Goal: Task Accomplishment & Management: Manage account settings

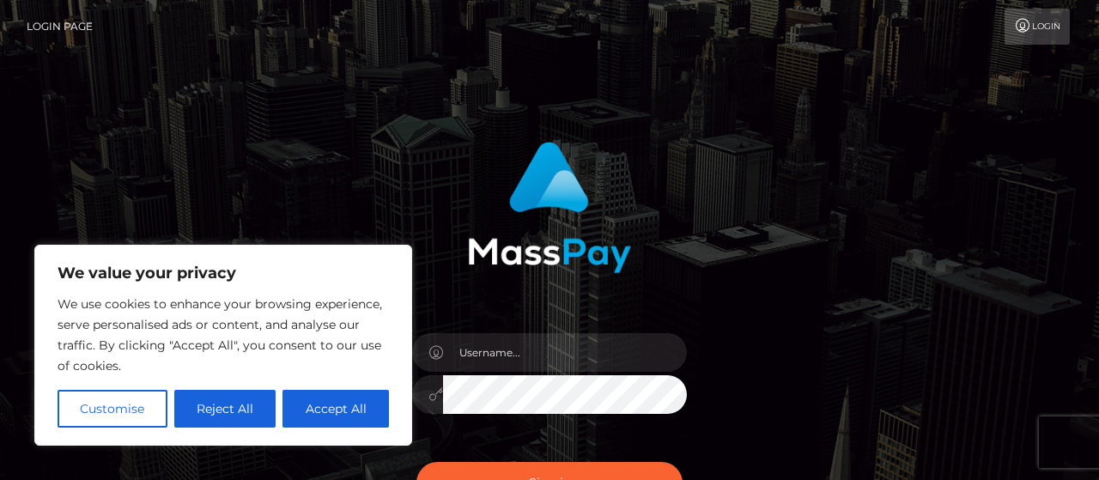
scroll to position [214, 0]
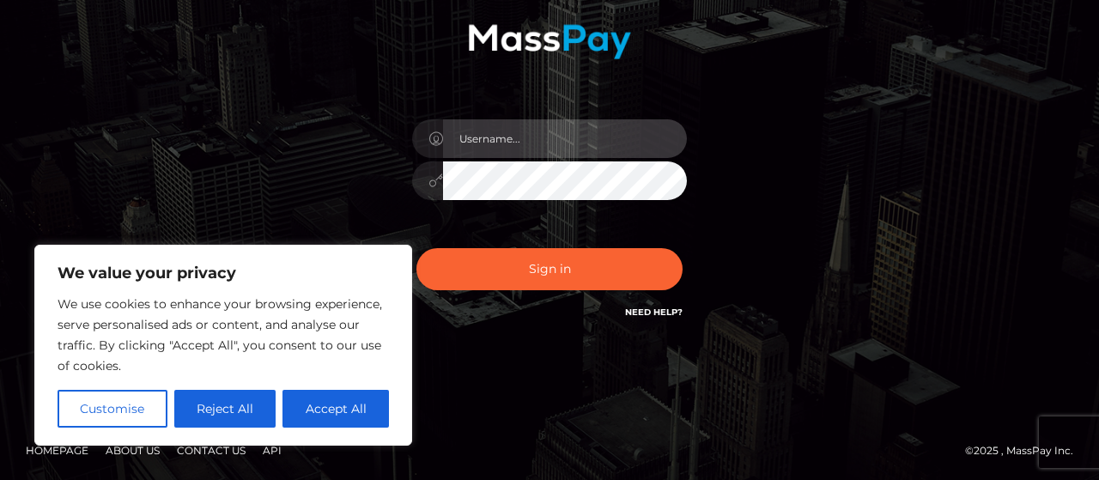
click at [517, 138] on input "text" at bounding box center [565, 138] width 244 height 39
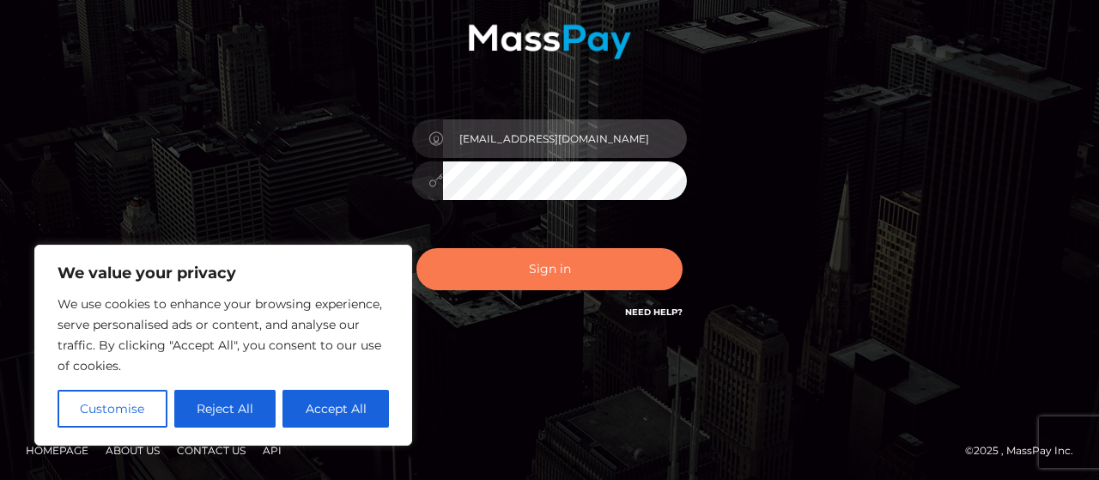
type input "[EMAIL_ADDRESS][DOMAIN_NAME]"
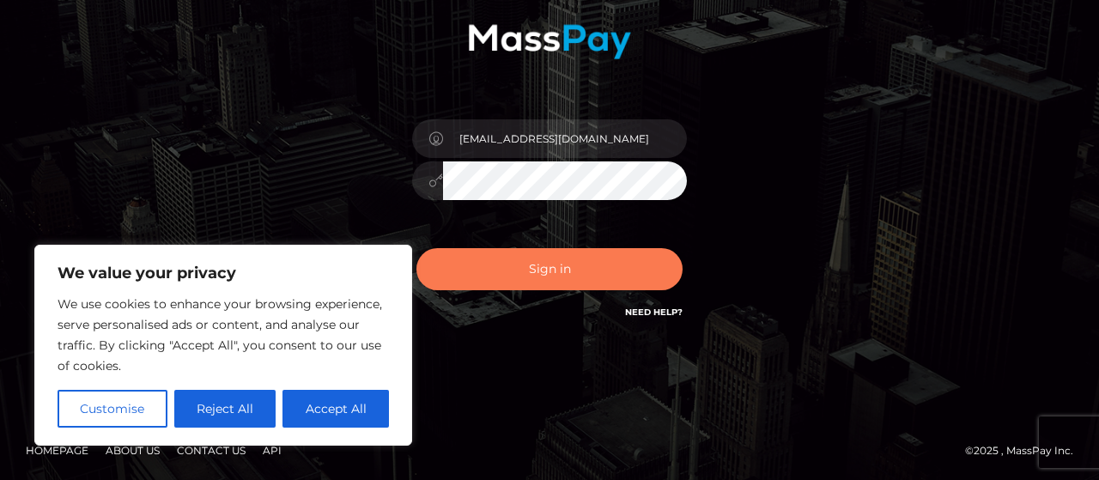
click at [544, 262] on button "Sign in" at bounding box center [549, 269] width 266 height 42
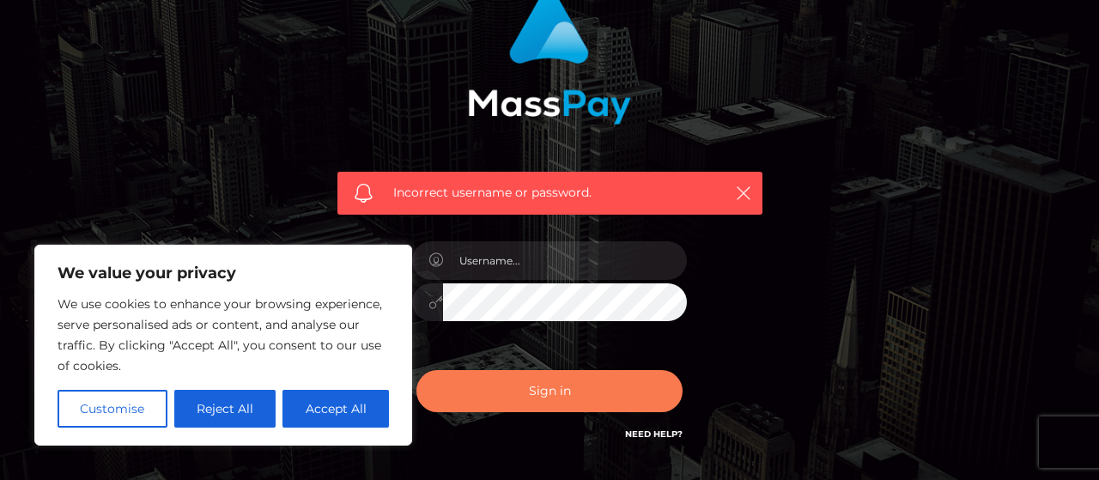
scroll to position [238, 0]
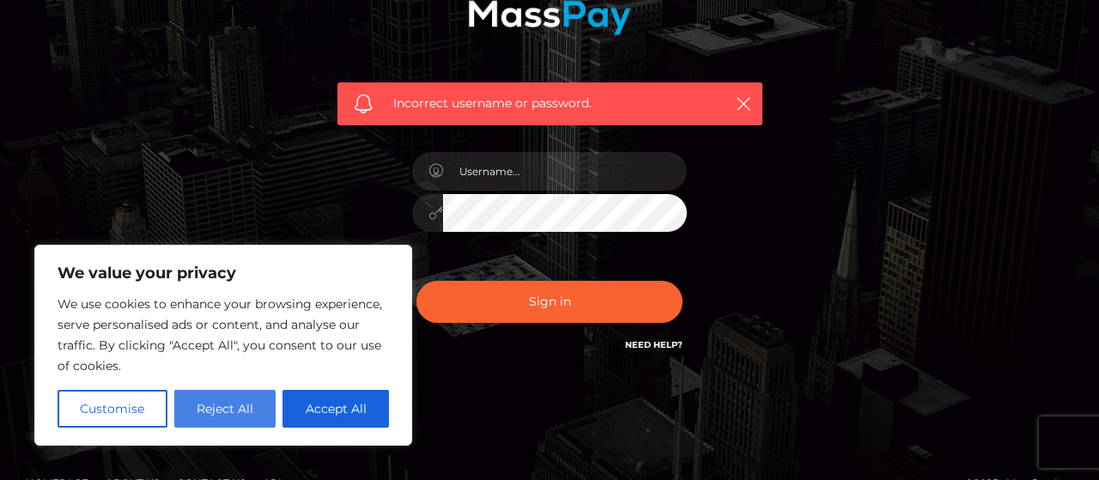
click at [222, 406] on button "Reject All" at bounding box center [225, 409] width 102 height 38
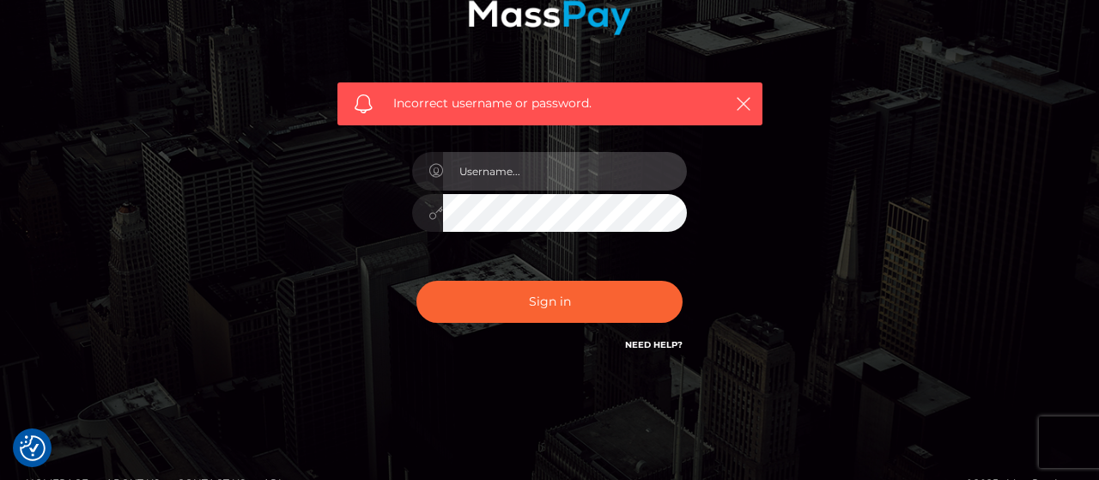
click at [501, 173] on input "text" at bounding box center [565, 171] width 244 height 39
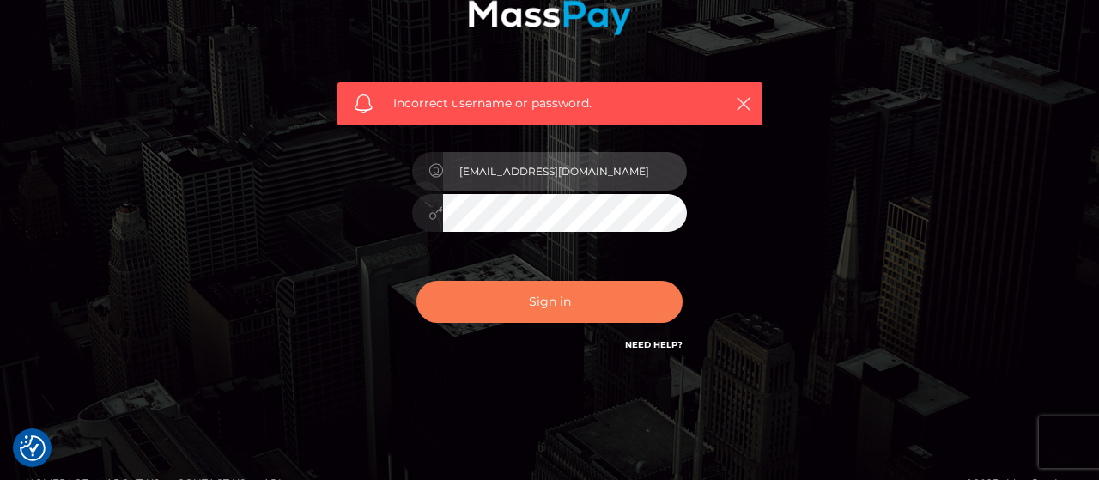
type input "dcmoff@protonmail.com"
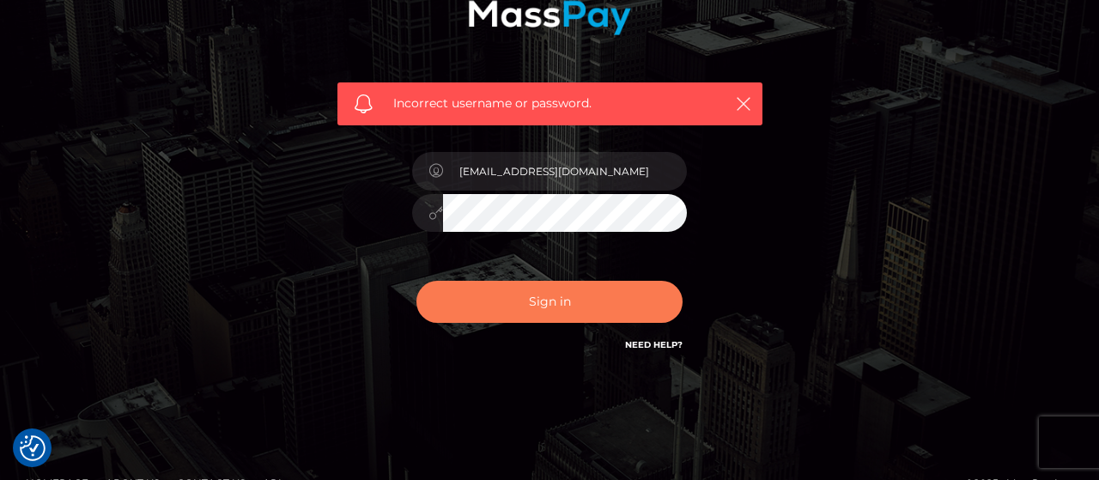
click at [543, 300] on button "Sign in" at bounding box center [549, 302] width 266 height 42
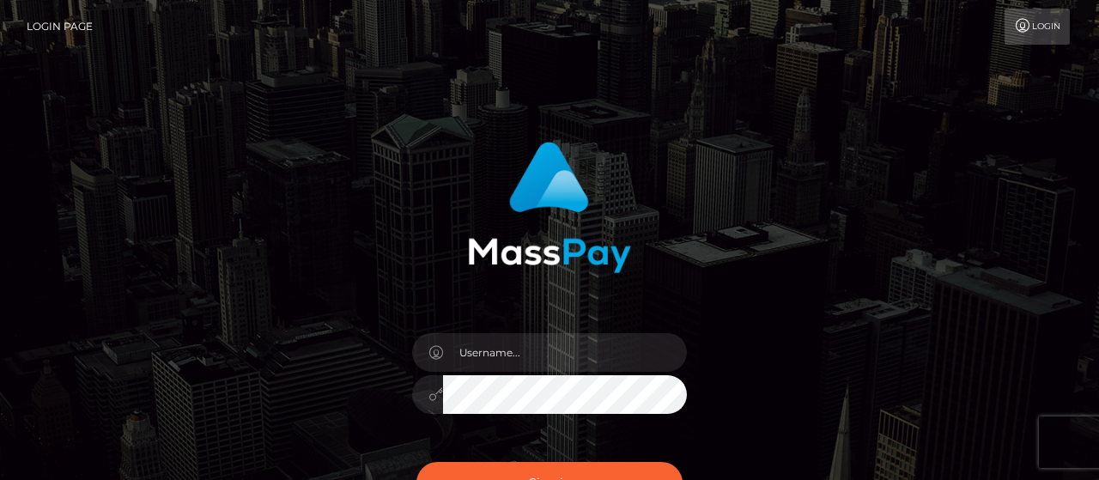
scroll to position [214, 0]
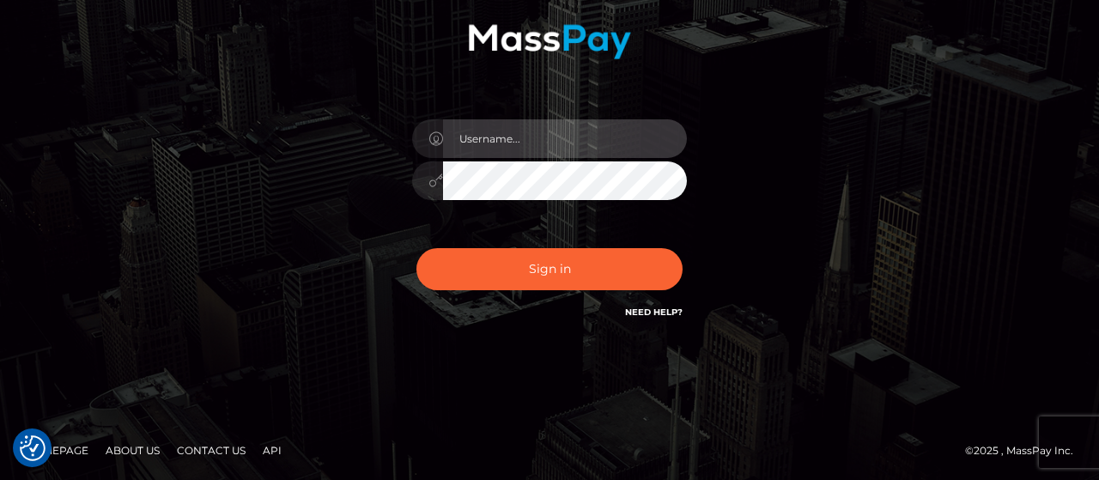
click at [533, 149] on input "text" at bounding box center [565, 138] width 244 height 39
type input "dcmoff@protonmail.com"
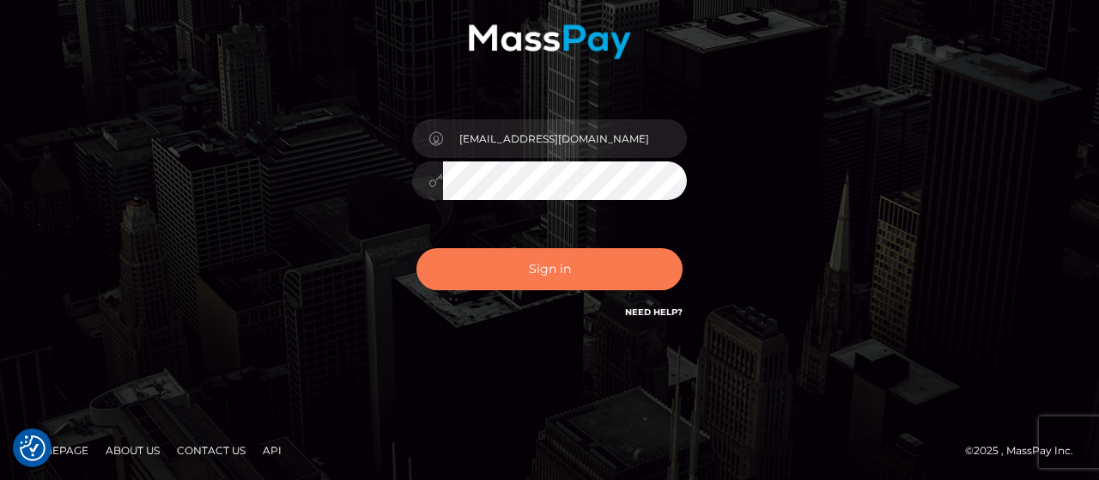
click at [548, 262] on button "Sign in" at bounding box center [549, 269] width 266 height 42
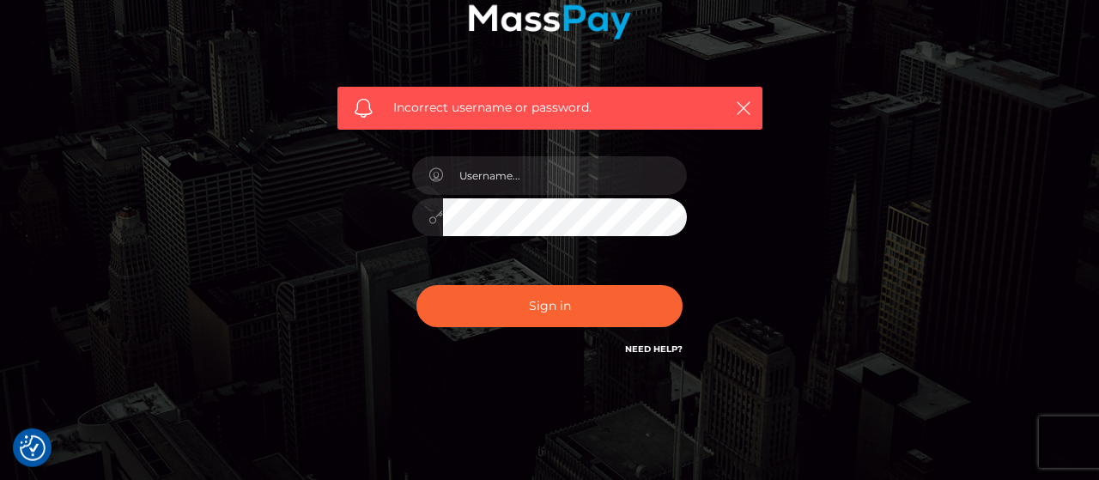
scroll to position [270, 0]
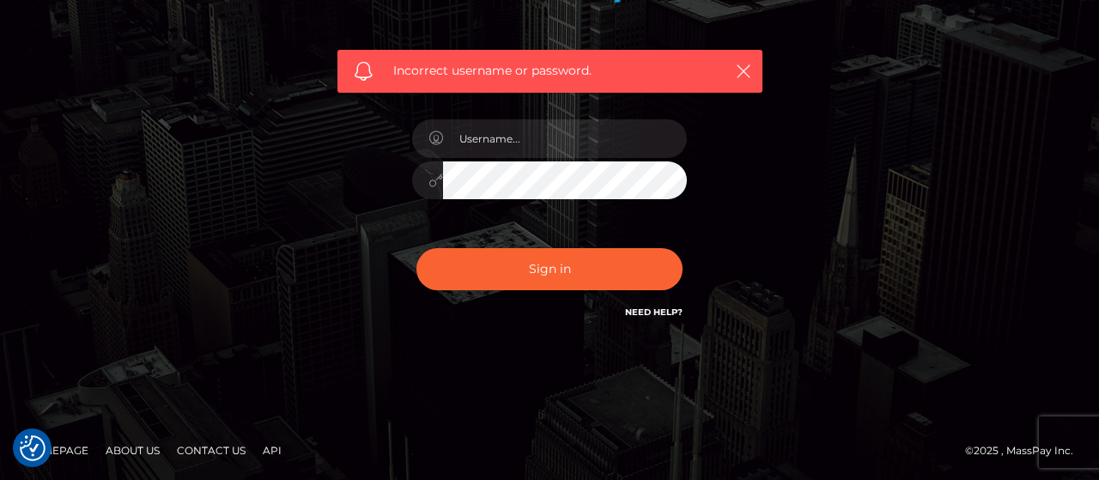
click at [439, 137] on icon at bounding box center [435, 138] width 15 height 14
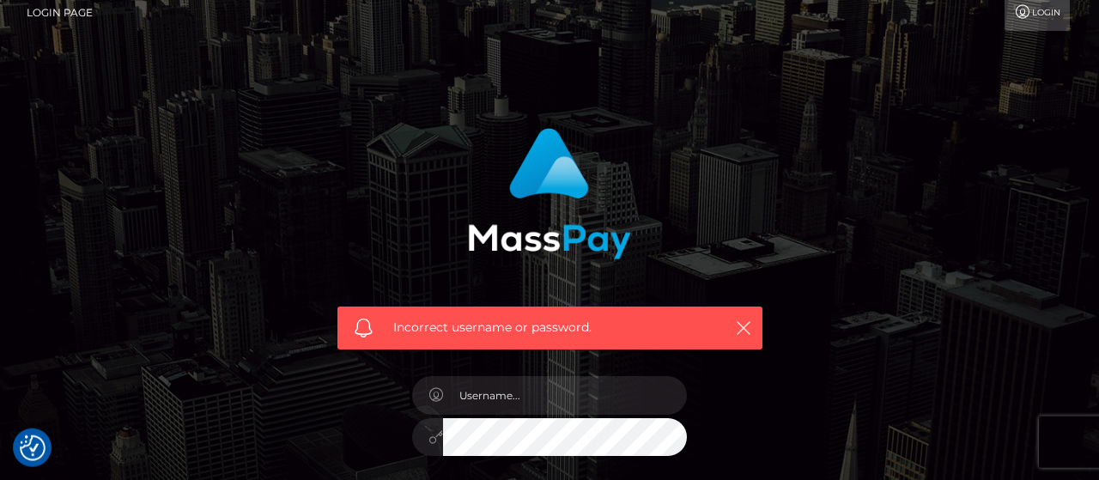
scroll to position [0, 0]
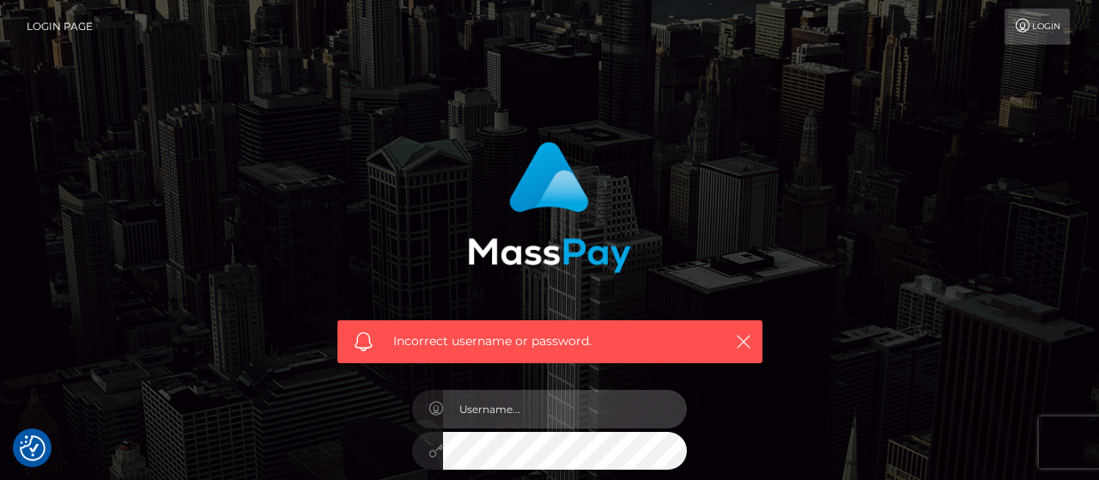
click at [525, 415] on input "text" at bounding box center [565, 409] width 244 height 39
type input "[EMAIL_ADDRESS][DOMAIN_NAME]"
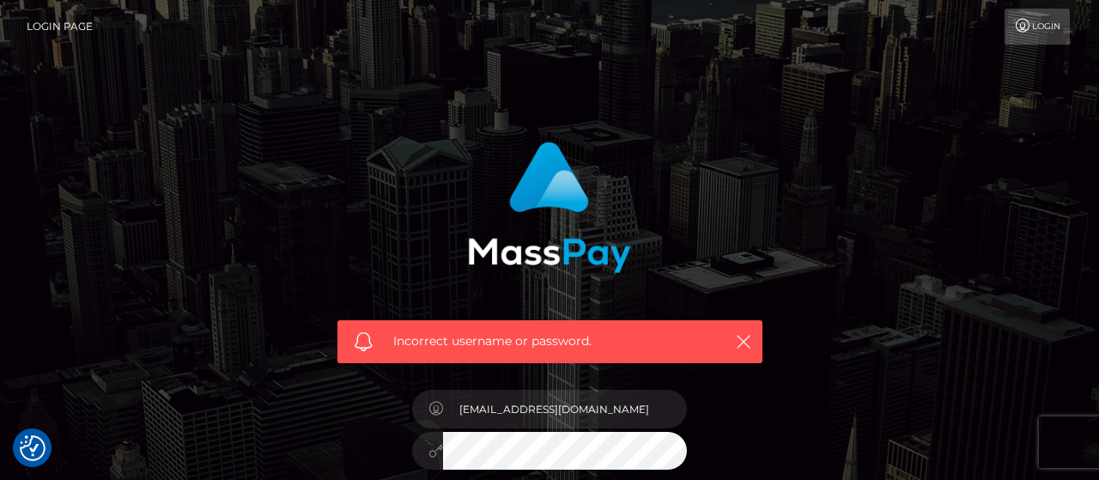
click at [437, 453] on icon at bounding box center [435, 451] width 15 height 14
